Goal: Ask a question: Seek information or help from site administrators or community

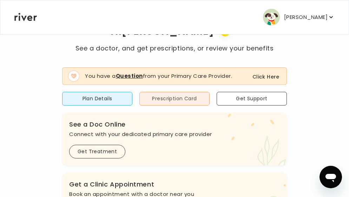
scroll to position [45, 0]
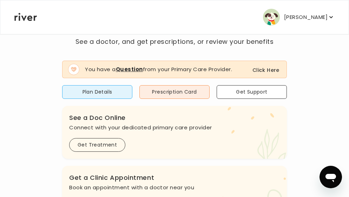
click at [260, 69] on button "Click Here" at bounding box center [265, 70] width 27 height 8
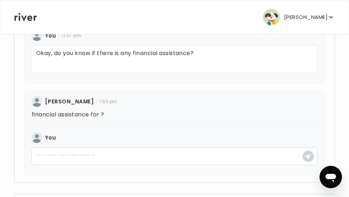
scroll to position [360, 0]
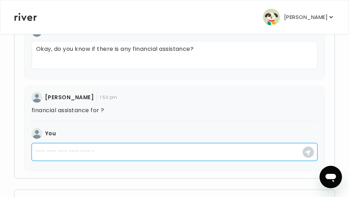
click at [108, 154] on textarea at bounding box center [175, 152] width 286 height 18
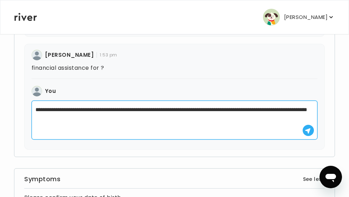
scroll to position [403, 0]
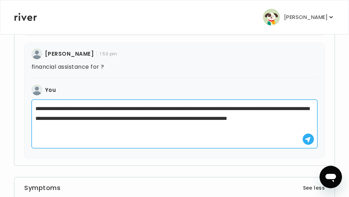
drag, startPoint x: 122, startPoint y: 131, endPoint x: 78, endPoint y: 128, distance: 43.6
click at [78, 128] on textarea "**********" at bounding box center [175, 124] width 286 height 49
click at [114, 128] on textarea "**********" at bounding box center [175, 124] width 286 height 49
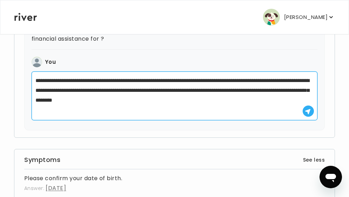
scroll to position [433, 0]
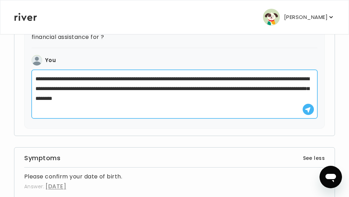
type textarea "**********"
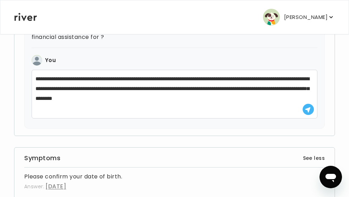
click at [305, 113] on button "button" at bounding box center [307, 109] width 11 height 11
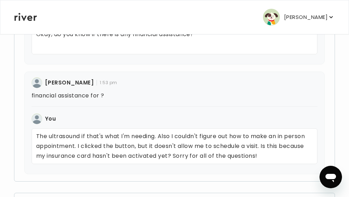
scroll to position [373, 0]
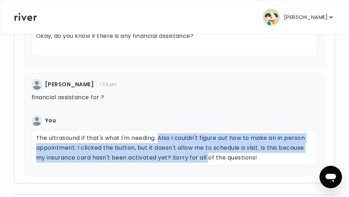
drag, startPoint x: 159, startPoint y: 139, endPoint x: 209, endPoint y: 155, distance: 52.6
click at [209, 155] on p "The ultrasound if that's what I'm needing. Also I couldn't figure out how to ma…" at bounding box center [175, 148] width 286 height 36
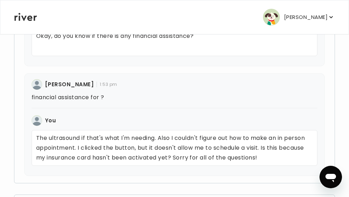
click at [270, 158] on p "The ultrasound if that's what I'm needing. Also I couldn't figure out how to ma…" at bounding box center [175, 148] width 286 height 36
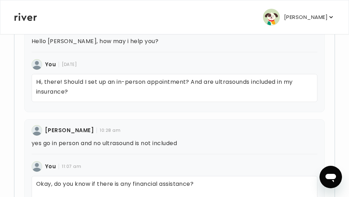
scroll to position [228, 0]
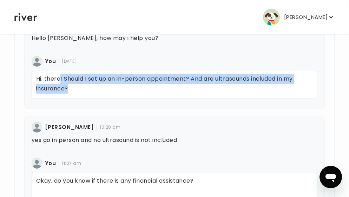
drag, startPoint x: 78, startPoint y: 85, endPoint x: 59, endPoint y: 76, distance: 20.7
click at [59, 76] on p "Hi, there! Should I set up an in-person appointment? And are ultrasounds includ…" at bounding box center [175, 85] width 286 height 28
click at [100, 101] on div "Brittney Afram 10/06/2025 Hello Kaitlyn, how may i help you? You 10/06/2025 Hi,…" at bounding box center [174, 61] width 300 height 95
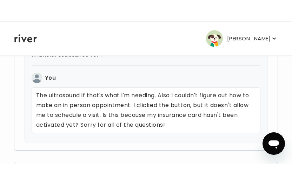
scroll to position [453, 0]
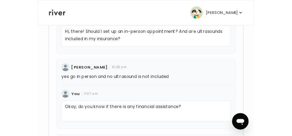
scroll to position [283, 0]
